Goal: Task Accomplishment & Management: Use online tool/utility

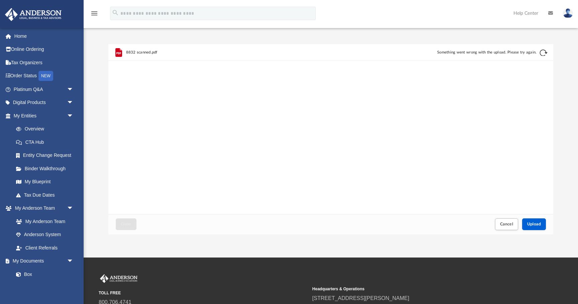
scroll to position [170, 445]
click at [508, 226] on span "Cancel" at bounding box center [506, 224] width 13 height 4
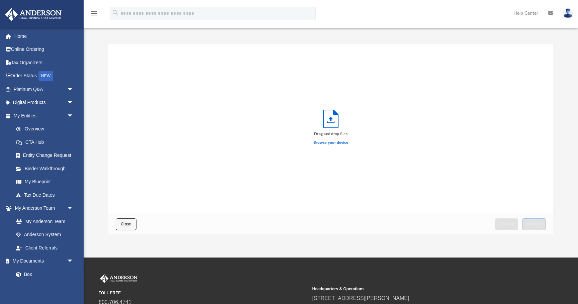
click at [119, 229] on button "Close" at bounding box center [126, 224] width 21 height 12
click at [23, 35] on link "Home" at bounding box center [44, 35] width 79 height 13
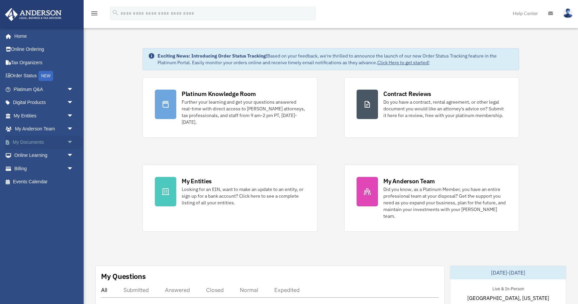
click at [55, 143] on link "My Documents arrow_drop_down" at bounding box center [44, 141] width 79 height 13
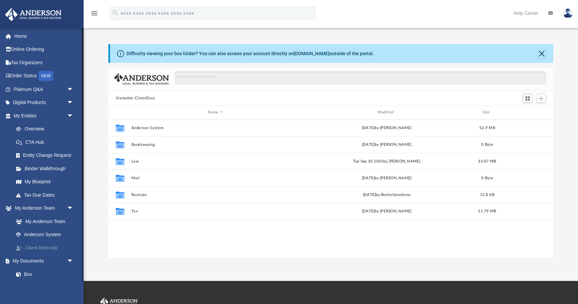
scroll to position [152, 445]
click at [33, 273] on link "Box" at bounding box center [46, 274] width 74 height 13
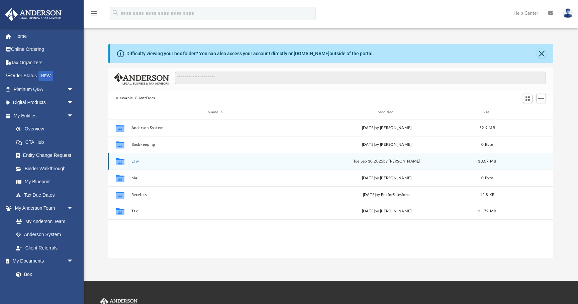
click at [133, 161] on button "Law" at bounding box center [215, 161] width 168 height 4
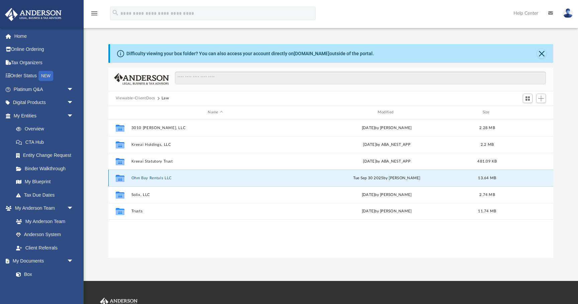
click at [145, 178] on button "Ohm Bay Rentals LLC" at bounding box center [215, 178] width 168 height 4
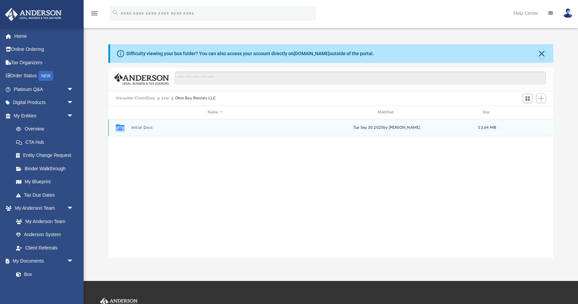
click at [136, 128] on button "Initial Docs" at bounding box center [215, 127] width 168 height 4
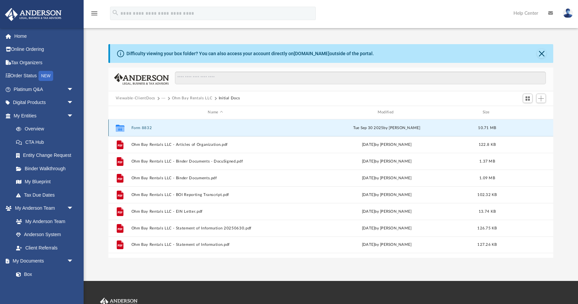
click at [136, 128] on button "Form 8832" at bounding box center [215, 128] width 168 height 4
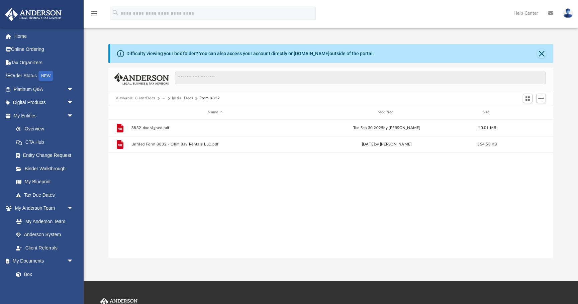
click at [213, 218] on div "File 8832 doc signed.pdf Tue Sep 30 2025 by Pragnesh Panchal 10.01 MB File Unfi…" at bounding box center [330, 188] width 445 height 139
click at [543, 100] on span "Add" at bounding box center [541, 99] width 6 height 6
click at [537, 112] on li "Upload" at bounding box center [531, 111] width 21 height 7
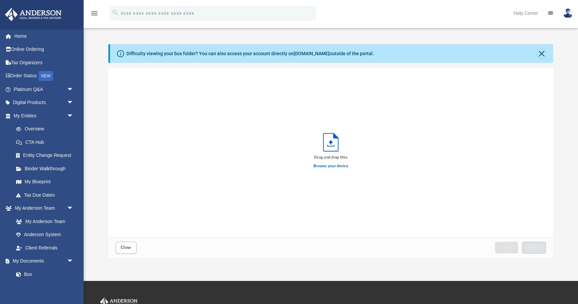
scroll to position [170, 445]
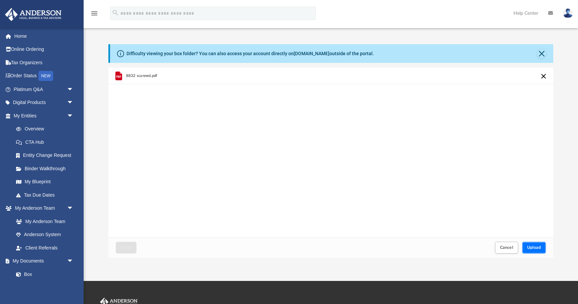
click at [536, 248] on span "Upload" at bounding box center [534, 248] width 14 height 4
click at [567, 13] on img at bounding box center [568, 13] width 10 height 10
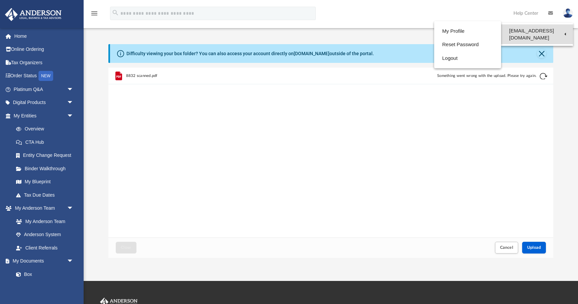
click at [544, 30] on link "[EMAIL_ADDRESS][DOMAIN_NAME]" at bounding box center [537, 34] width 72 height 20
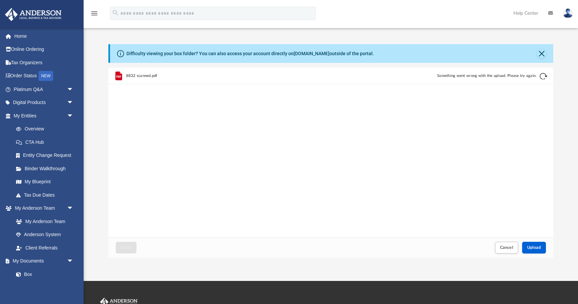
click at [568, 12] on img at bounding box center [568, 13] width 10 height 10
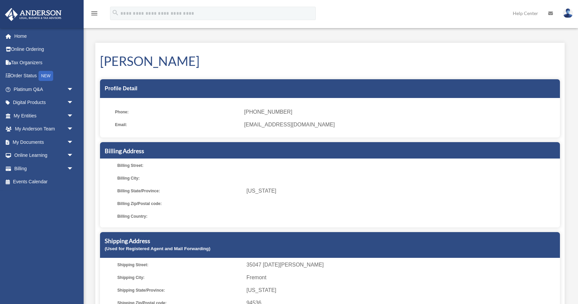
click at [566, 12] on img at bounding box center [568, 13] width 10 height 10
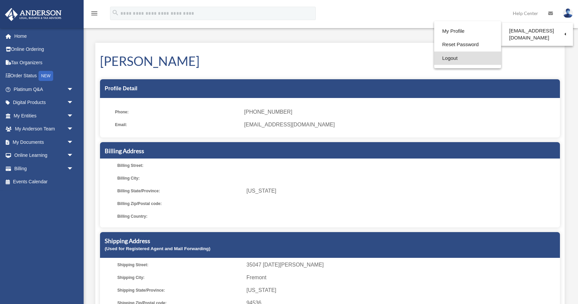
click at [449, 59] on link "Logout" at bounding box center [467, 59] width 67 height 14
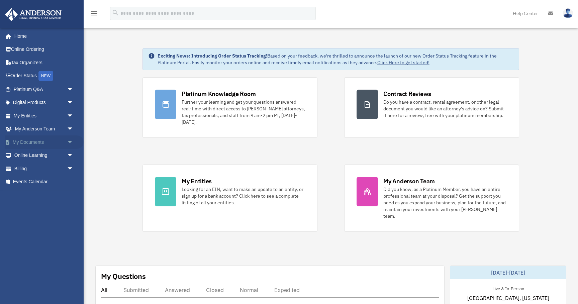
click at [70, 140] on span "arrow_drop_down" at bounding box center [73, 142] width 13 height 14
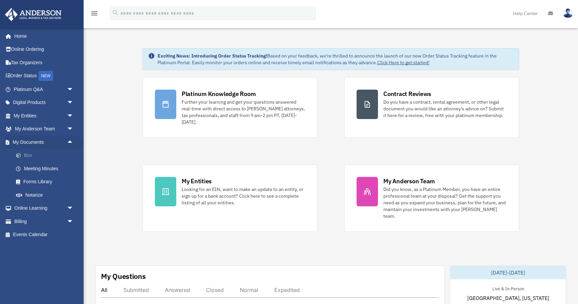
click at [34, 157] on link "Box" at bounding box center [46, 155] width 74 height 13
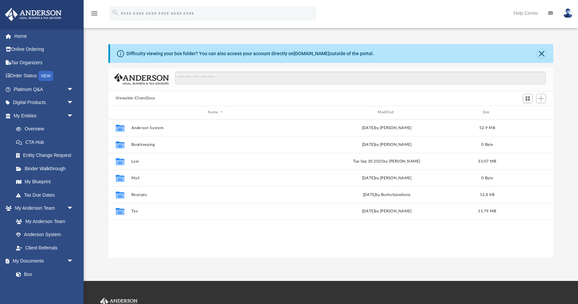
scroll to position [152, 445]
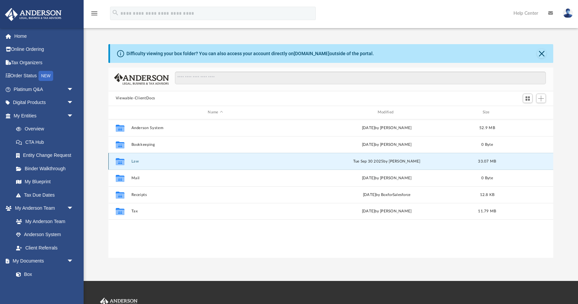
click at [136, 161] on button "Law" at bounding box center [215, 161] width 168 height 4
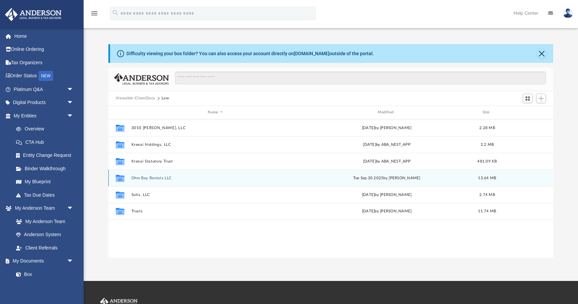
click at [143, 178] on button "Ohm Bay Rentals LLC" at bounding box center [215, 178] width 168 height 4
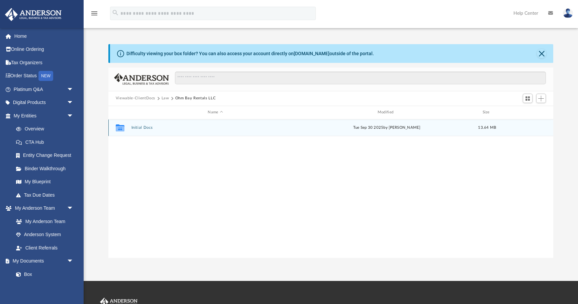
click at [143, 125] on button "Initial Docs" at bounding box center [215, 127] width 168 height 4
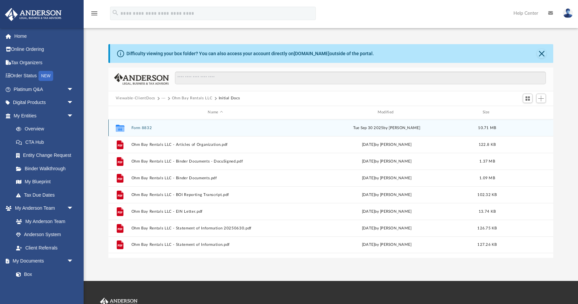
click at [139, 126] on button "Form 8832" at bounding box center [215, 128] width 168 height 4
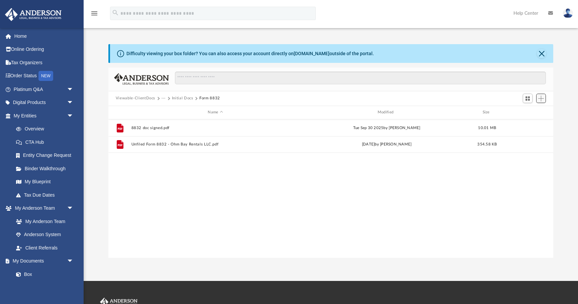
click at [543, 99] on span "Add" at bounding box center [541, 99] width 6 height 6
click at [531, 112] on li "Upload" at bounding box center [531, 111] width 21 height 7
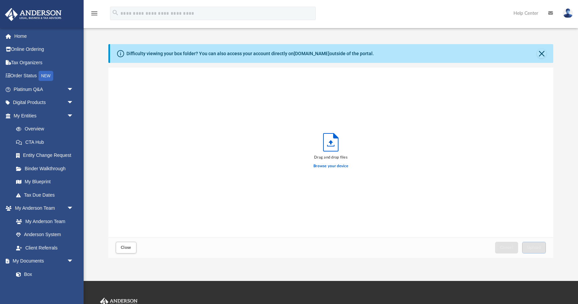
scroll to position [170, 445]
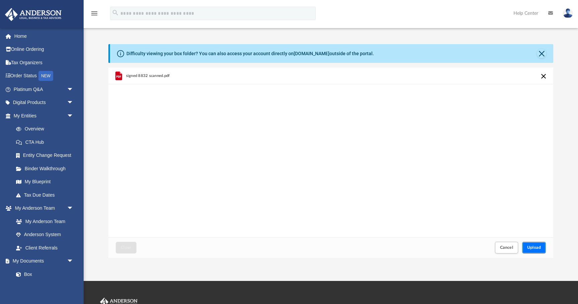
click at [536, 251] on button "Upload" at bounding box center [534, 248] width 24 height 12
click at [540, 52] on button "Close" at bounding box center [541, 53] width 9 height 9
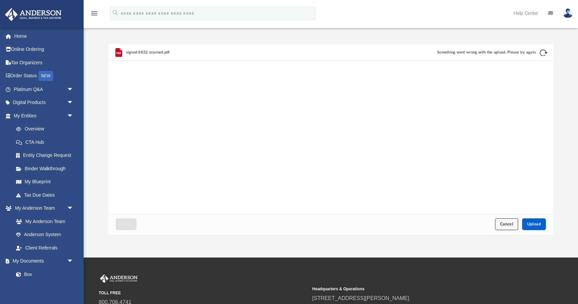
click at [503, 224] on span "Cancel" at bounding box center [506, 224] width 13 height 4
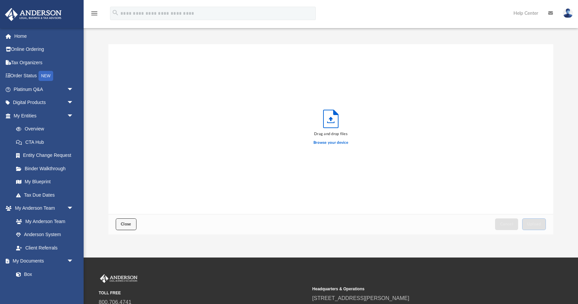
click at [125, 225] on span "Close" at bounding box center [126, 224] width 11 height 4
